Goal: Information Seeking & Learning: Learn about a topic

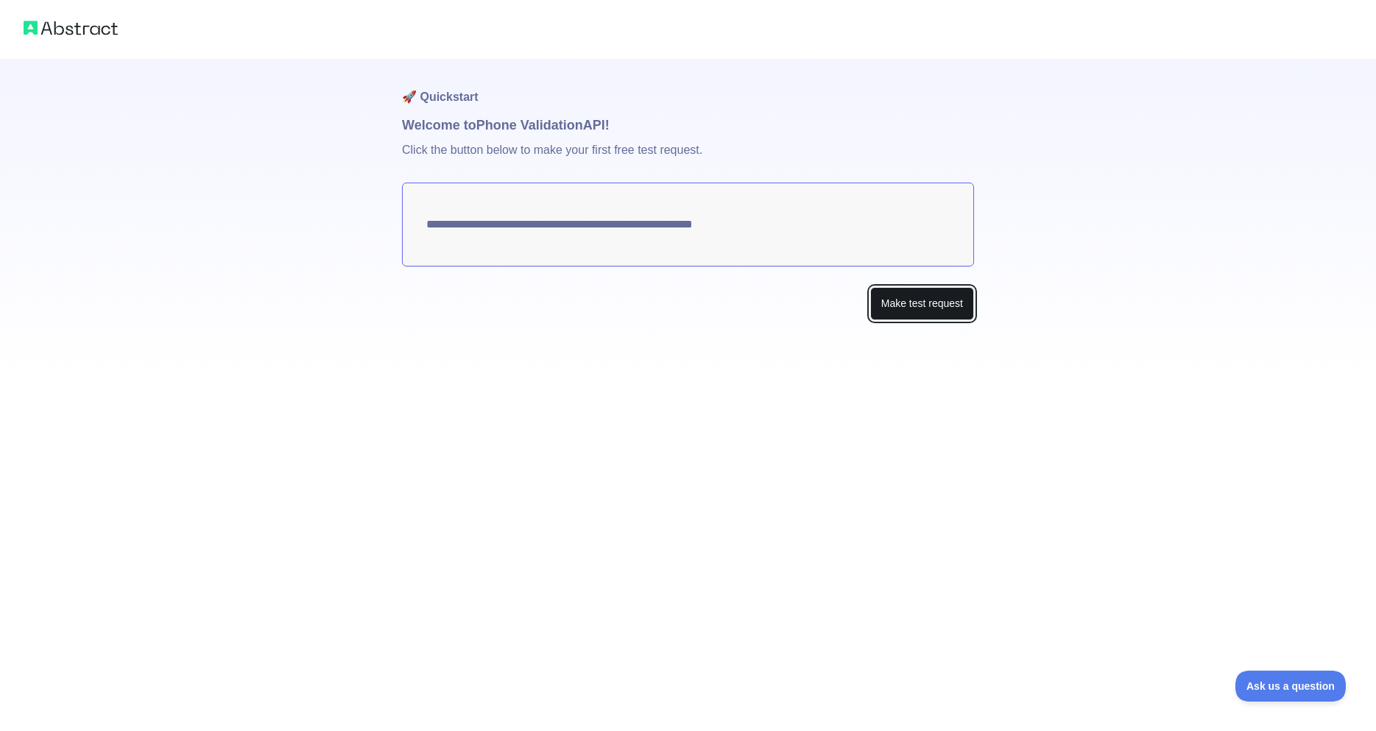
click at [897, 311] on button "Make test request" at bounding box center [922, 303] width 104 height 33
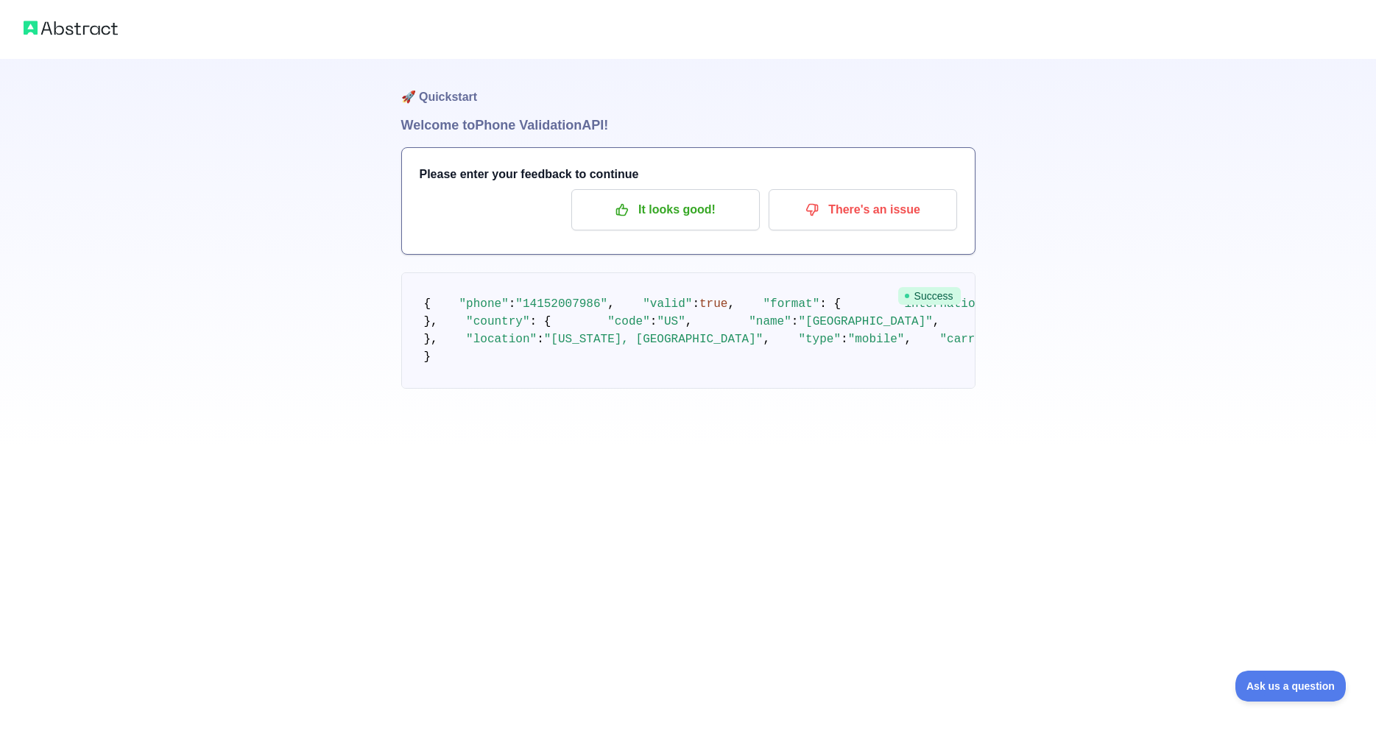
click at [85, 37] on img at bounding box center [71, 28] width 94 height 21
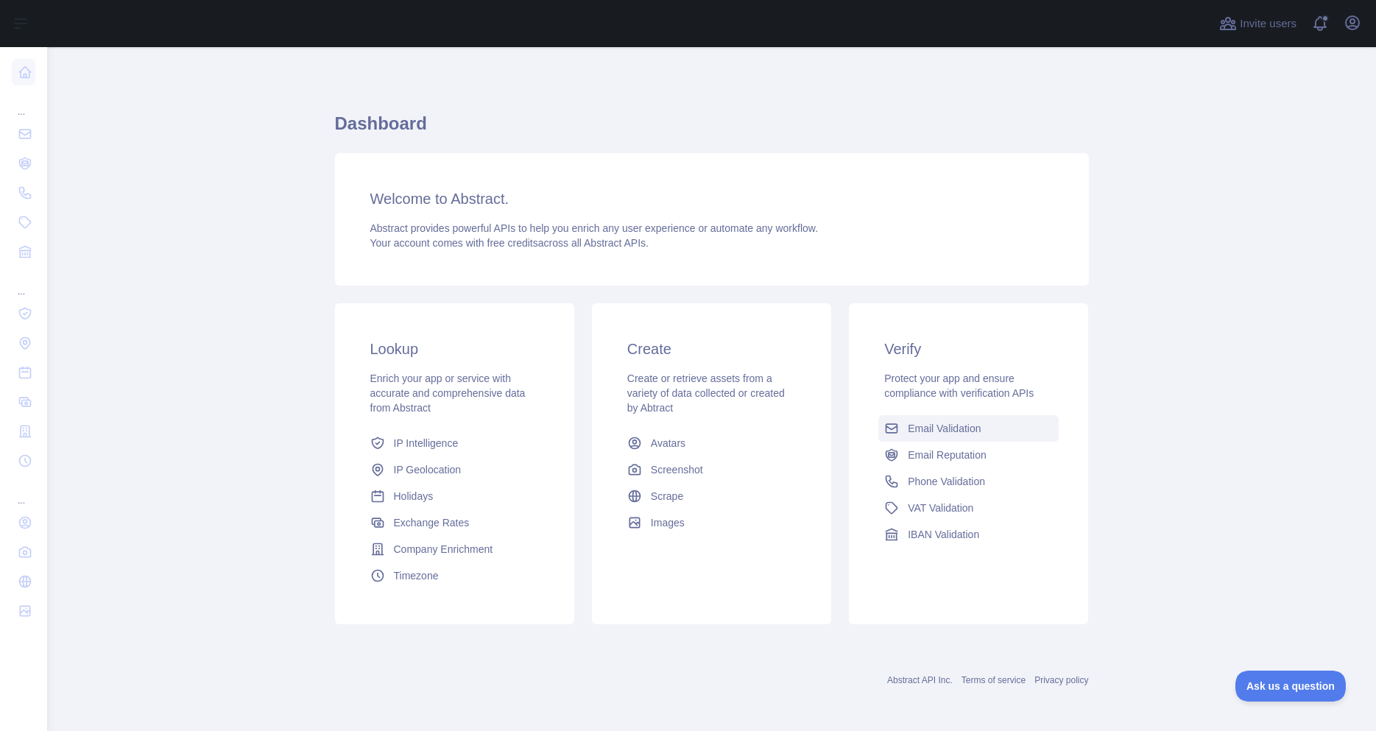
click at [948, 430] on span "Email Validation" at bounding box center [944, 428] width 73 height 15
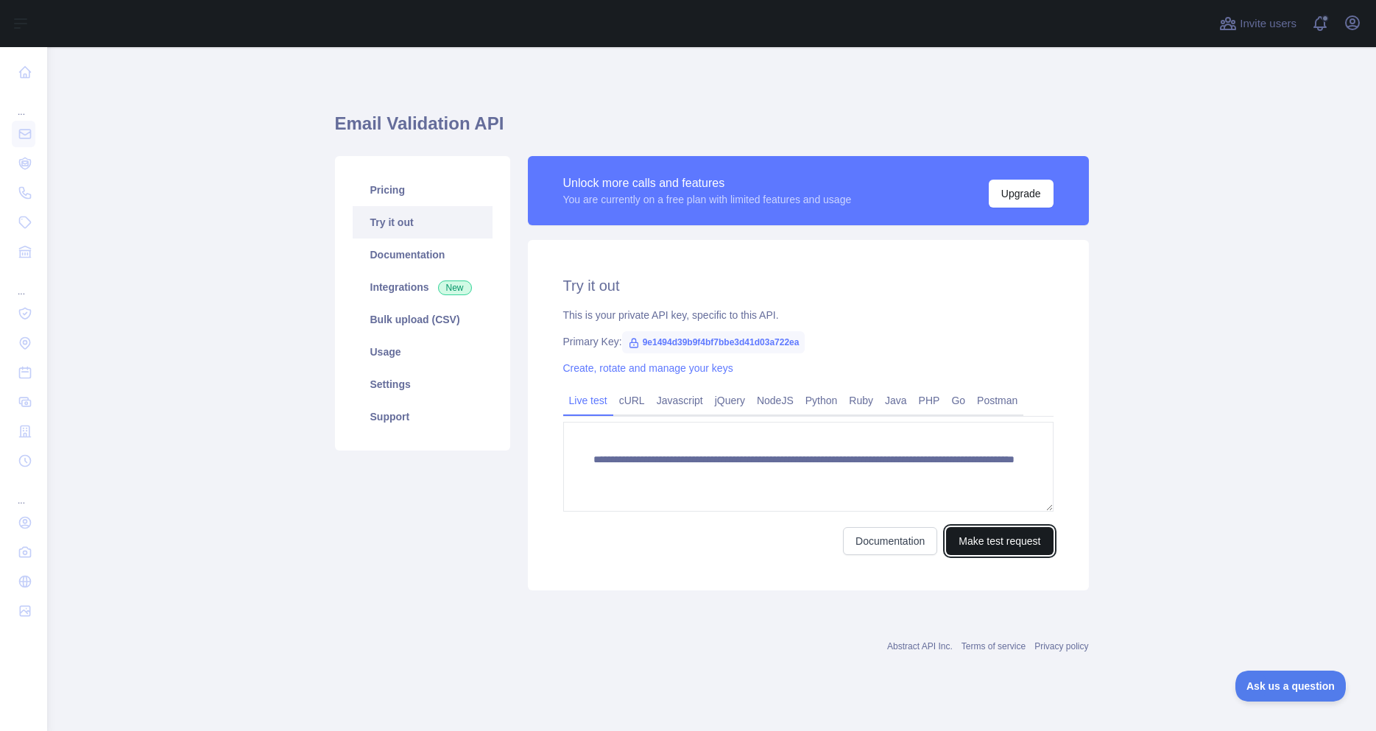
click at [993, 536] on button "Make test request" at bounding box center [999, 541] width 107 height 28
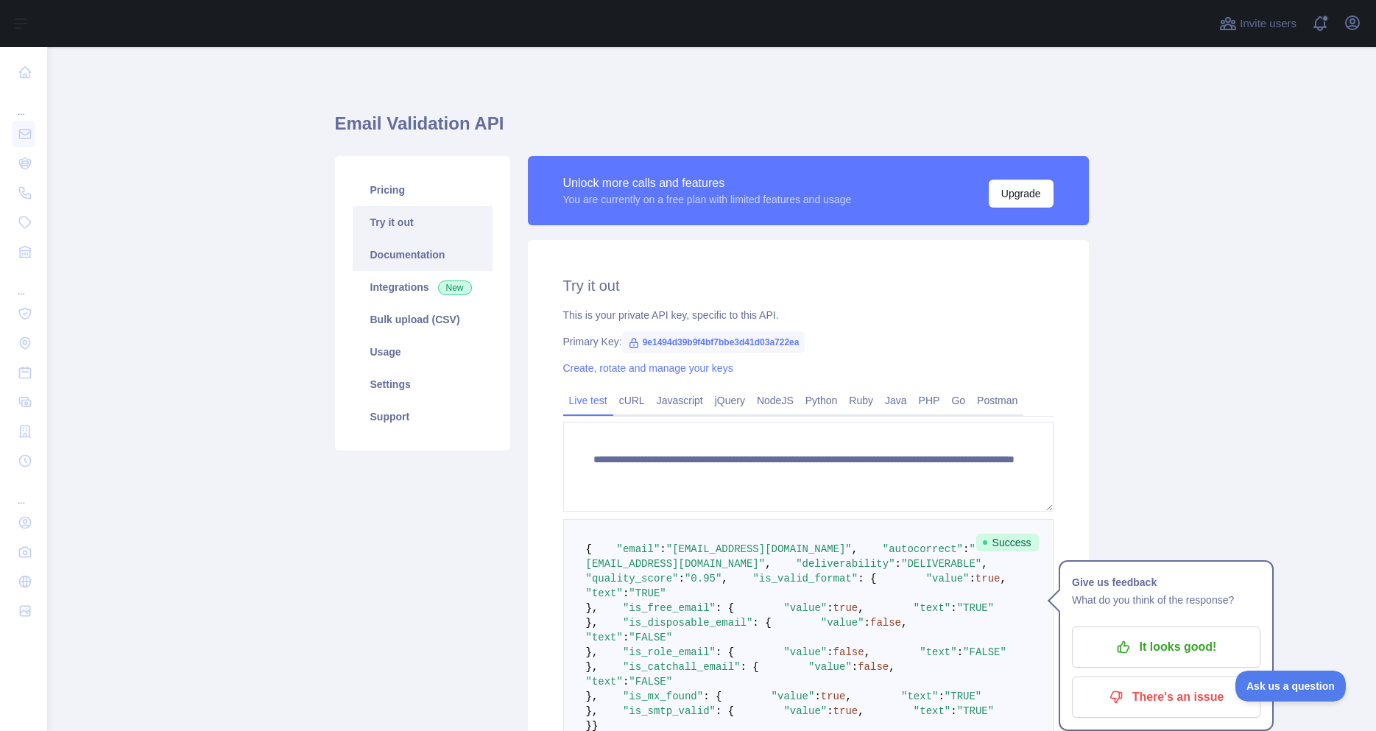
click at [406, 253] on link "Documentation" at bounding box center [423, 255] width 140 height 32
click at [390, 186] on link "Pricing" at bounding box center [423, 190] width 140 height 32
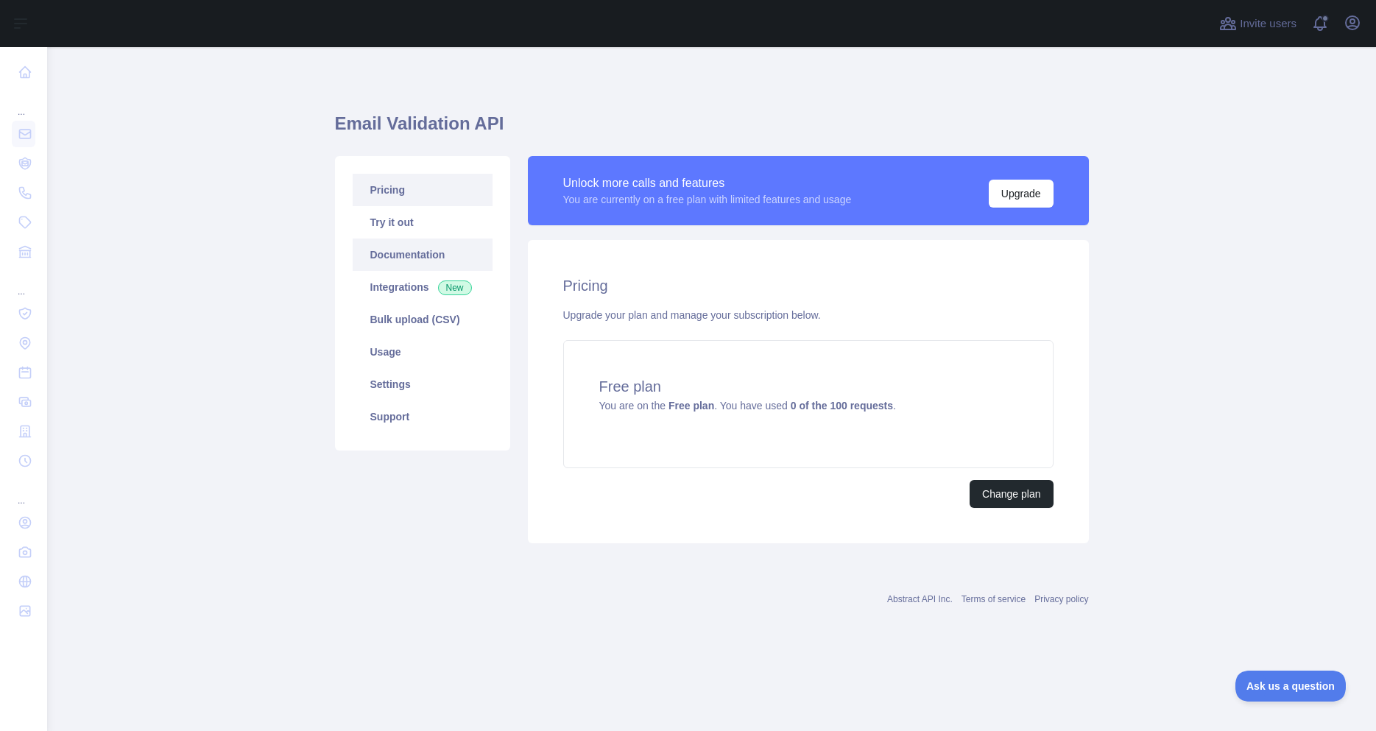
click at [395, 254] on link "Documentation" at bounding box center [423, 255] width 140 height 32
